Goal: Navigation & Orientation: Find specific page/section

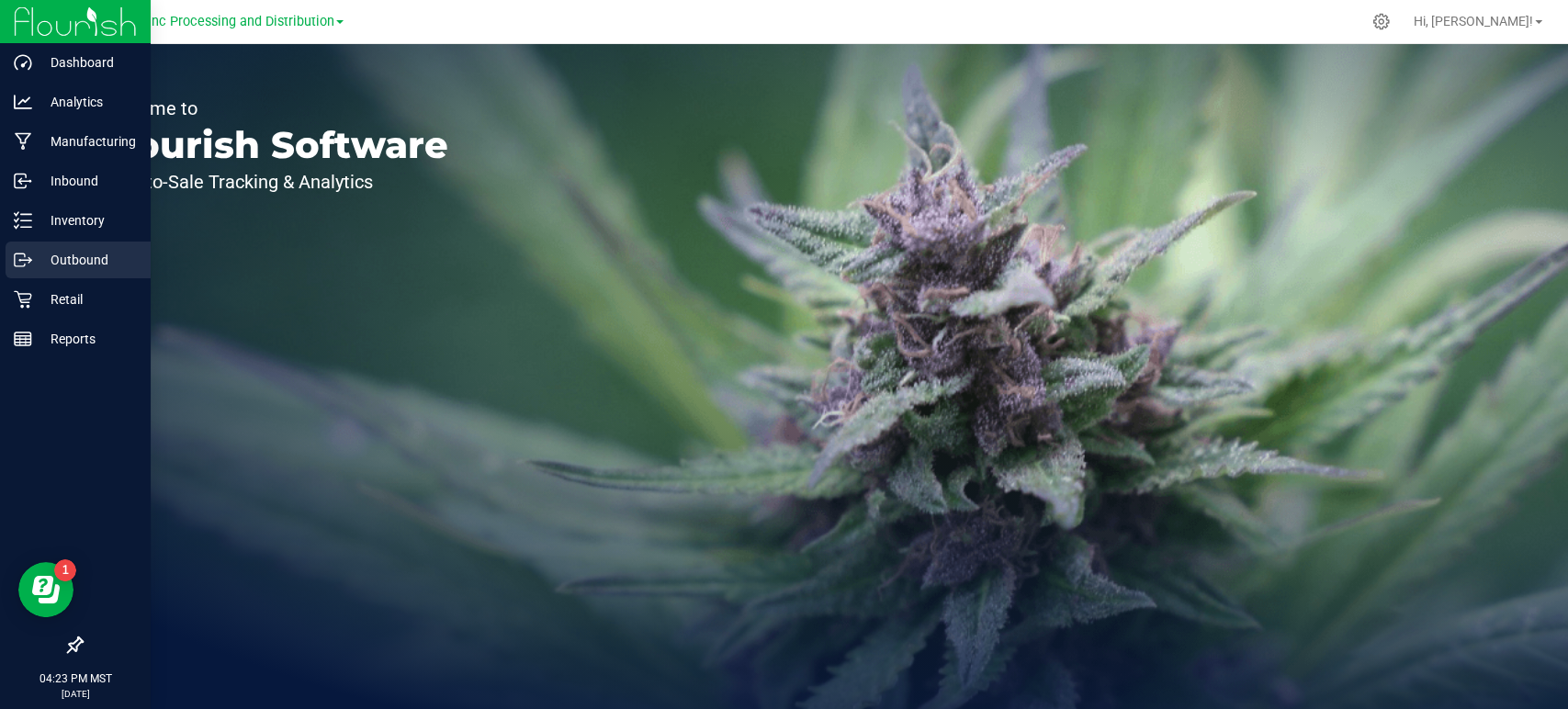
click at [81, 257] on p "Outbound" at bounding box center [87, 260] width 110 height 22
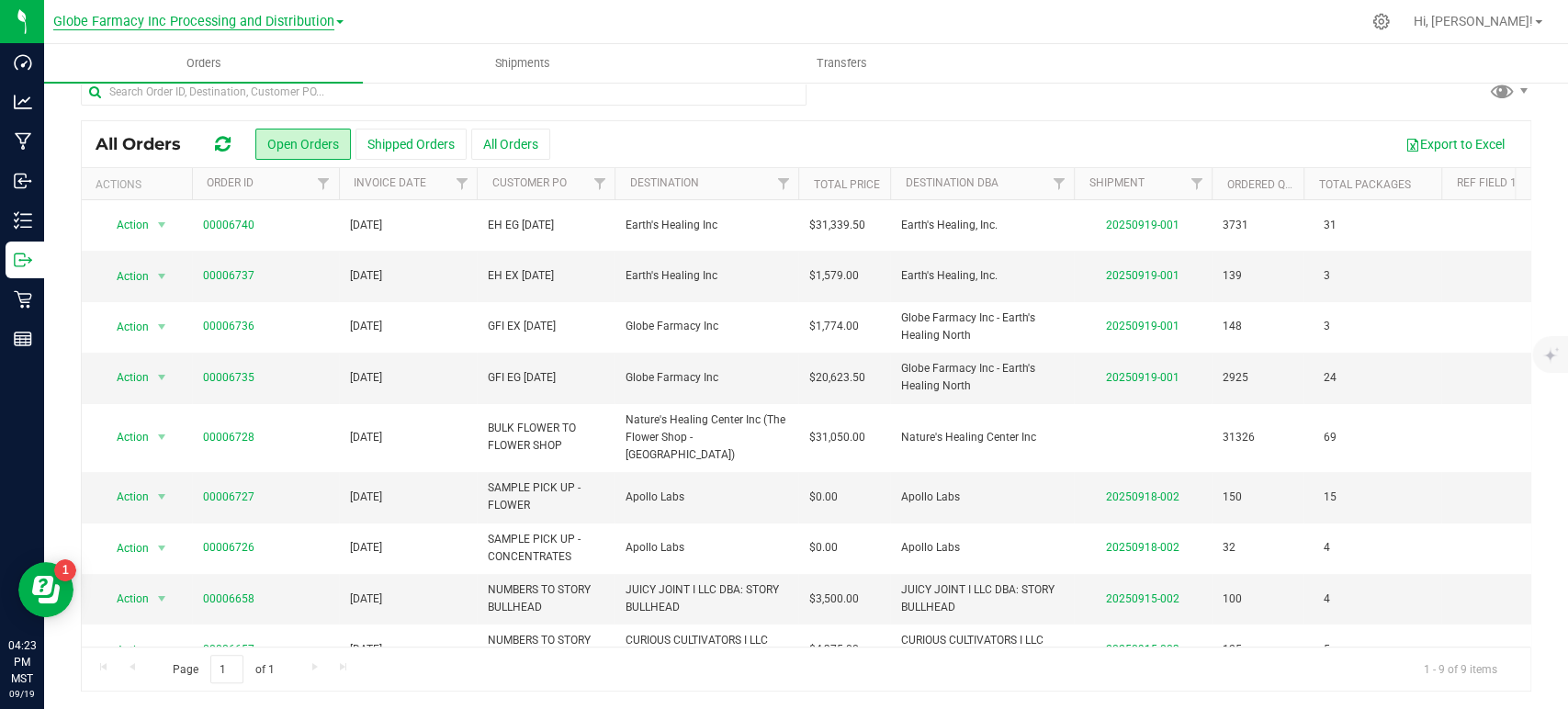
click at [260, 18] on span "Globe Farmacy Inc Processing and Distribution" at bounding box center [194, 21] width 281 height 17
click at [190, 91] on link "Globe Farmacy Inc Retail" at bounding box center [198, 89] width 290 height 25
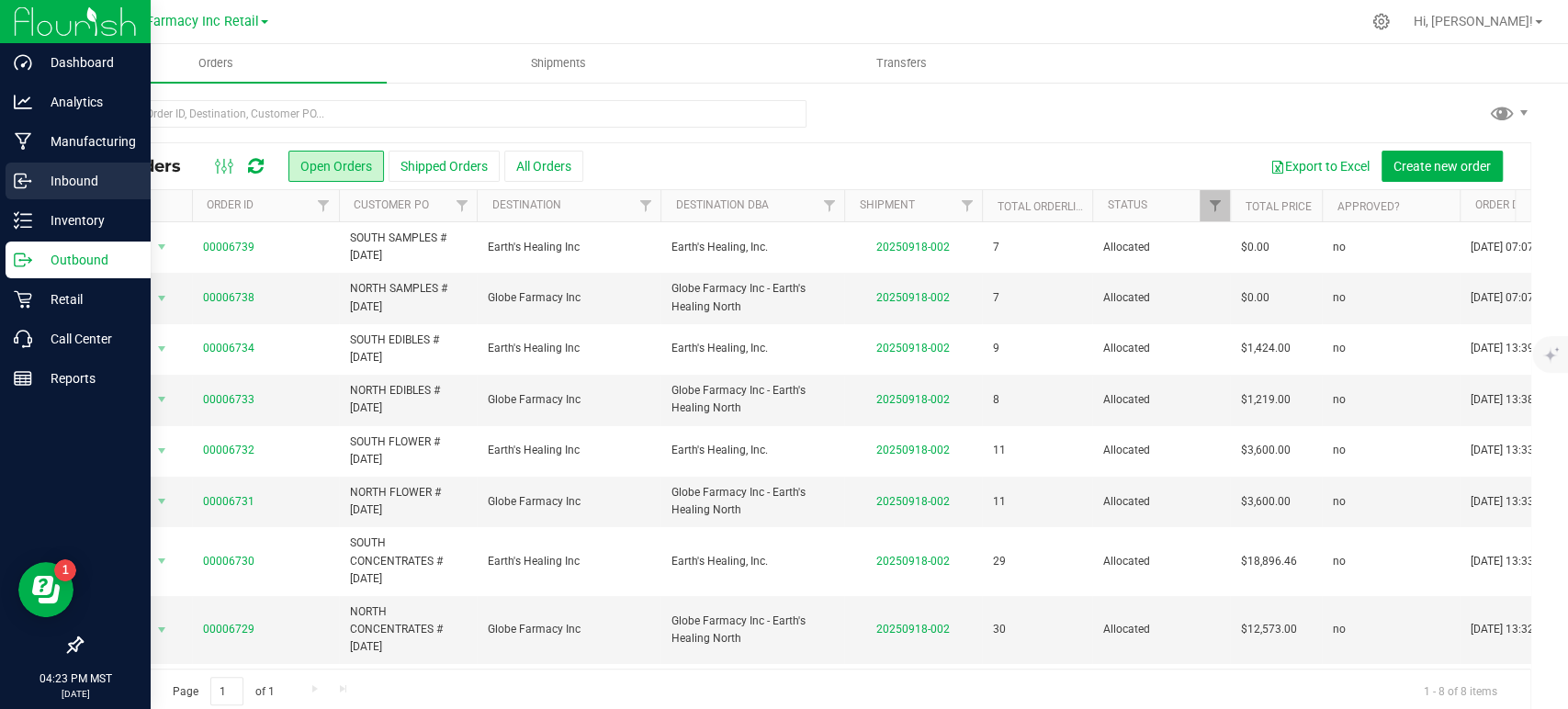
click at [58, 177] on p "Inbound" at bounding box center [87, 181] width 110 height 22
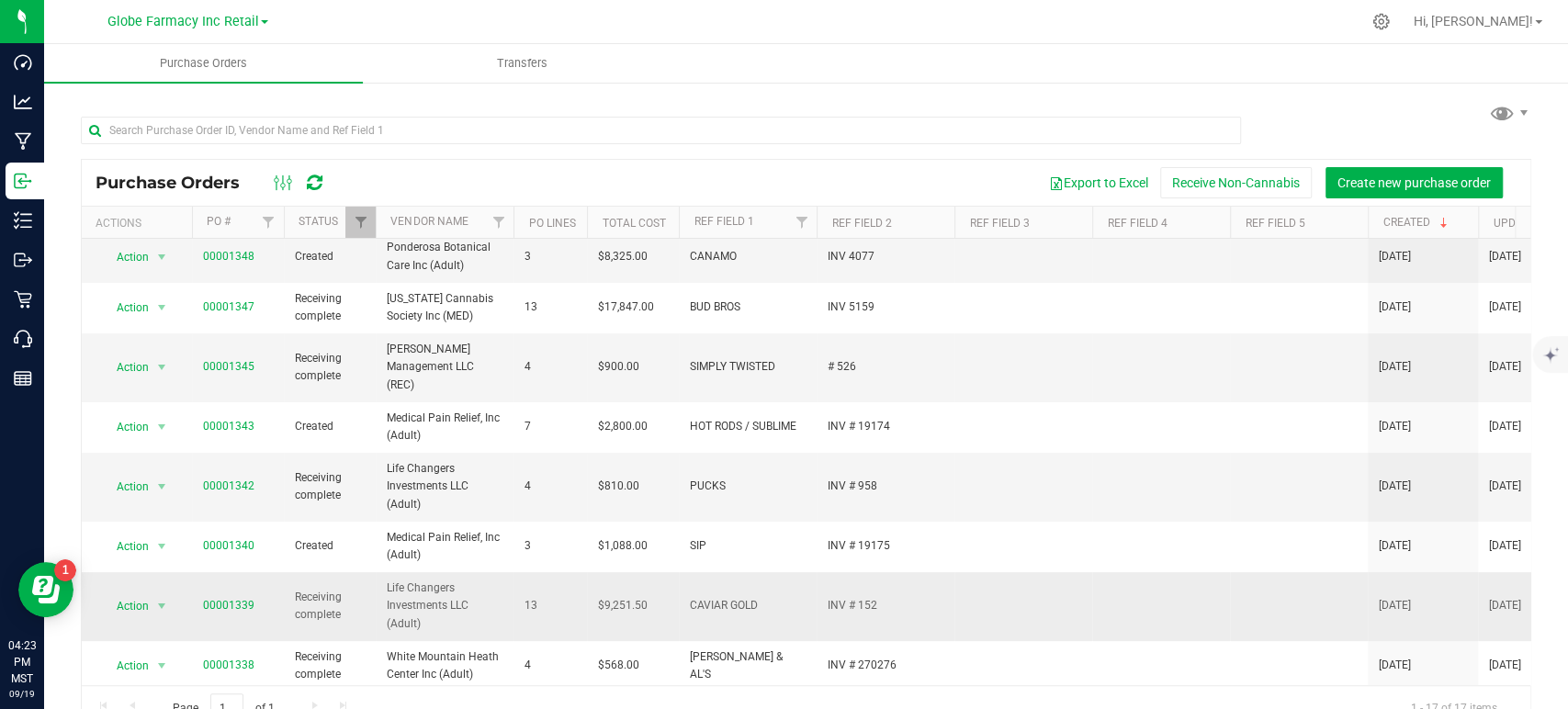
scroll to position [408, 0]
